Goal: Task Accomplishment & Management: Use online tool/utility

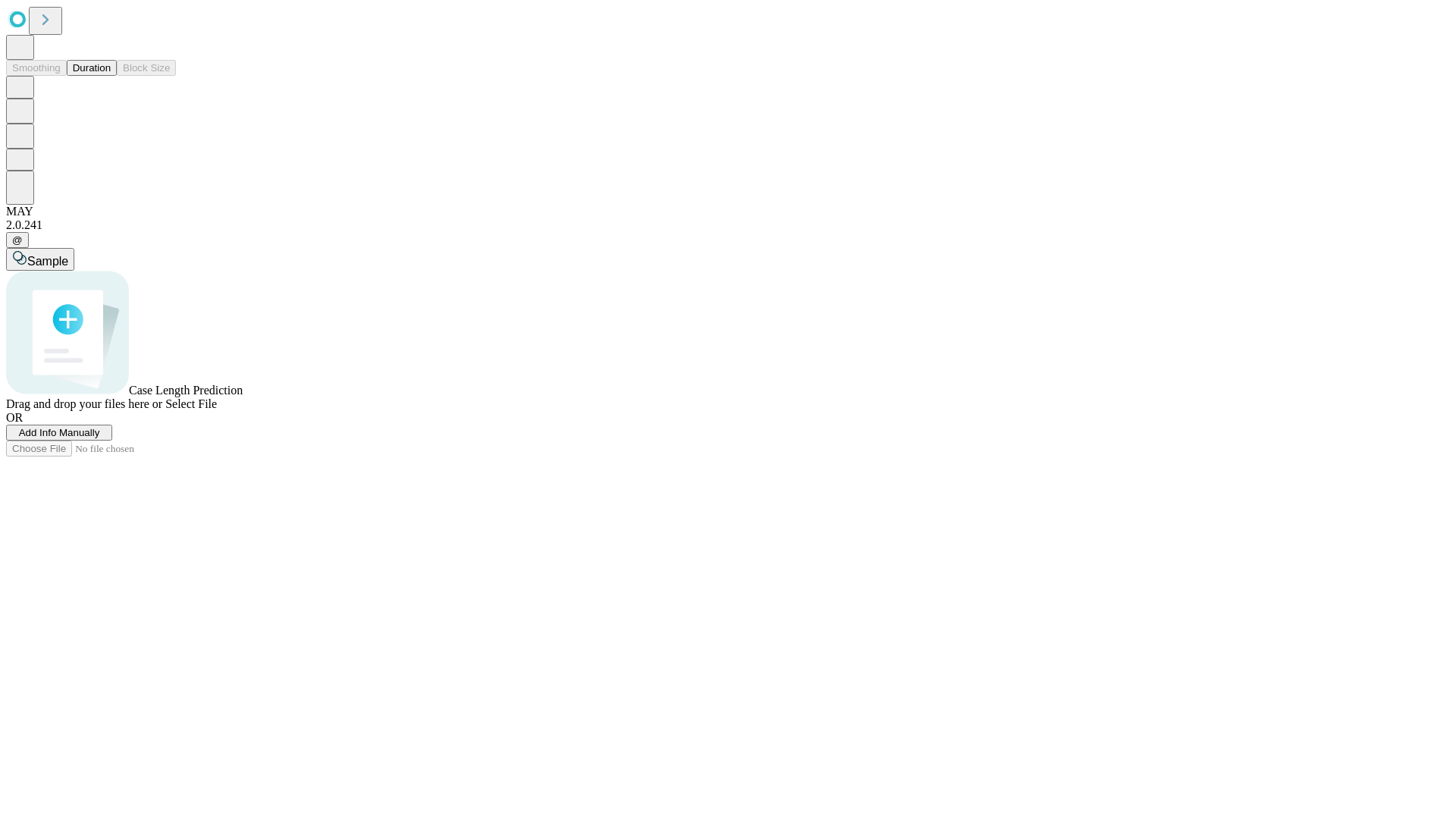
click at [111, 76] on button "Duration" at bounding box center [91, 68] width 50 height 16
click at [217, 410] on span "Select File" at bounding box center [191, 403] width 51 height 13
